Goal: Transaction & Acquisition: Purchase product/service

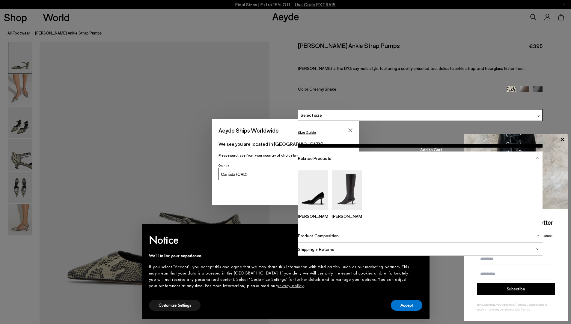
click at [0, 0] on span "Select a Size" at bounding box center [0, 0] width 0 height 0
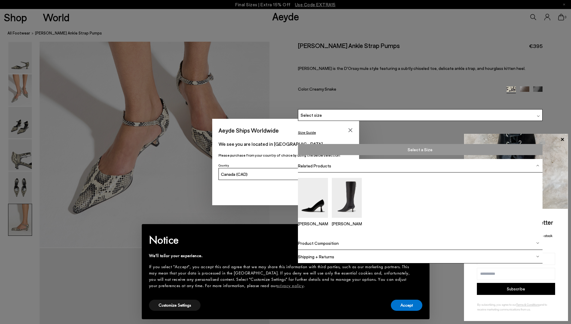
scroll to position [377, 0]
